Goal: Check status: Check status

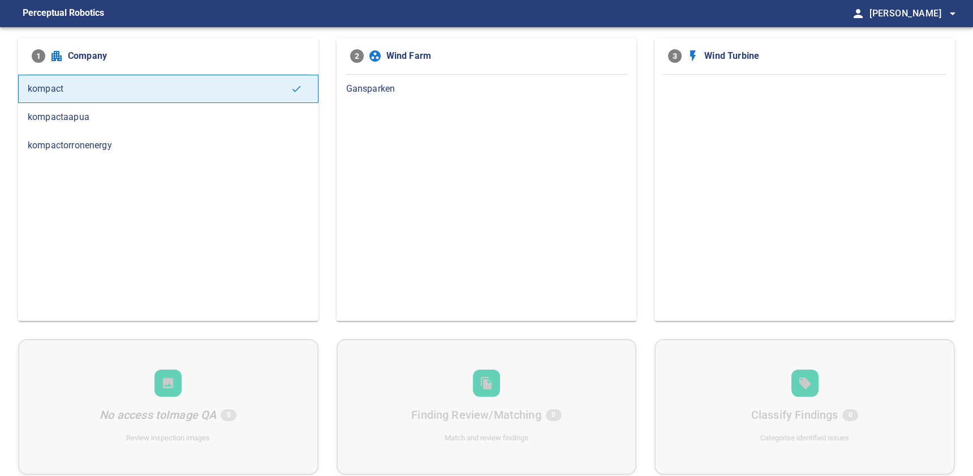
click at [410, 83] on span "Gansparken" at bounding box center [486, 89] width 281 height 14
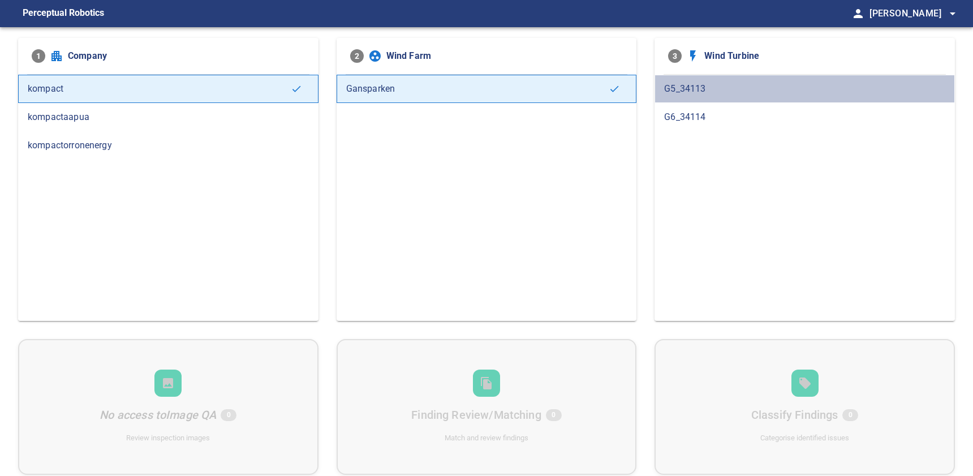
click at [768, 83] on span "G5_34113" at bounding box center [804, 89] width 281 height 14
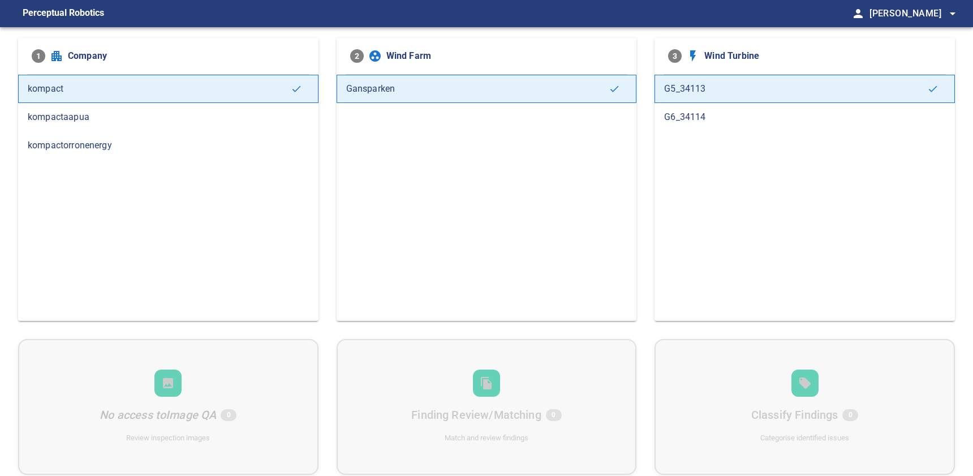
click at [755, 113] on span "G6_34114" at bounding box center [804, 117] width 281 height 14
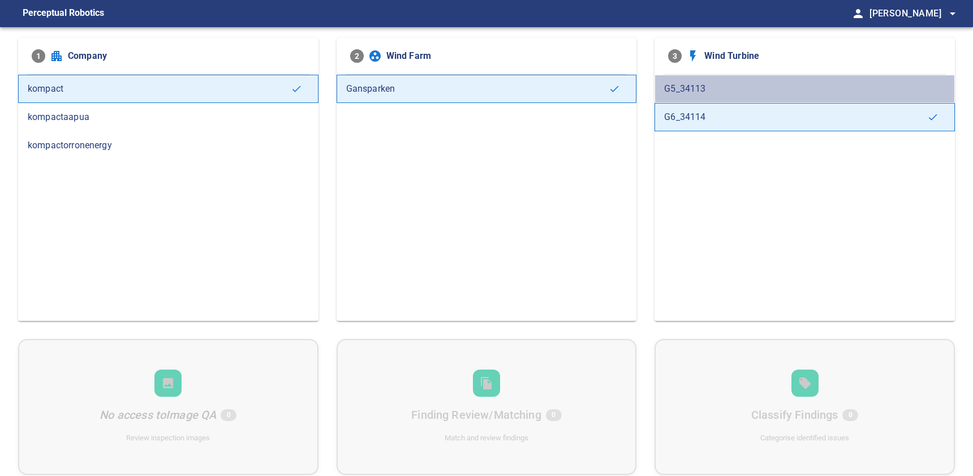
click at [759, 91] on span "G5_34113" at bounding box center [804, 89] width 281 height 14
